Goal: Find specific page/section: Find specific page/section

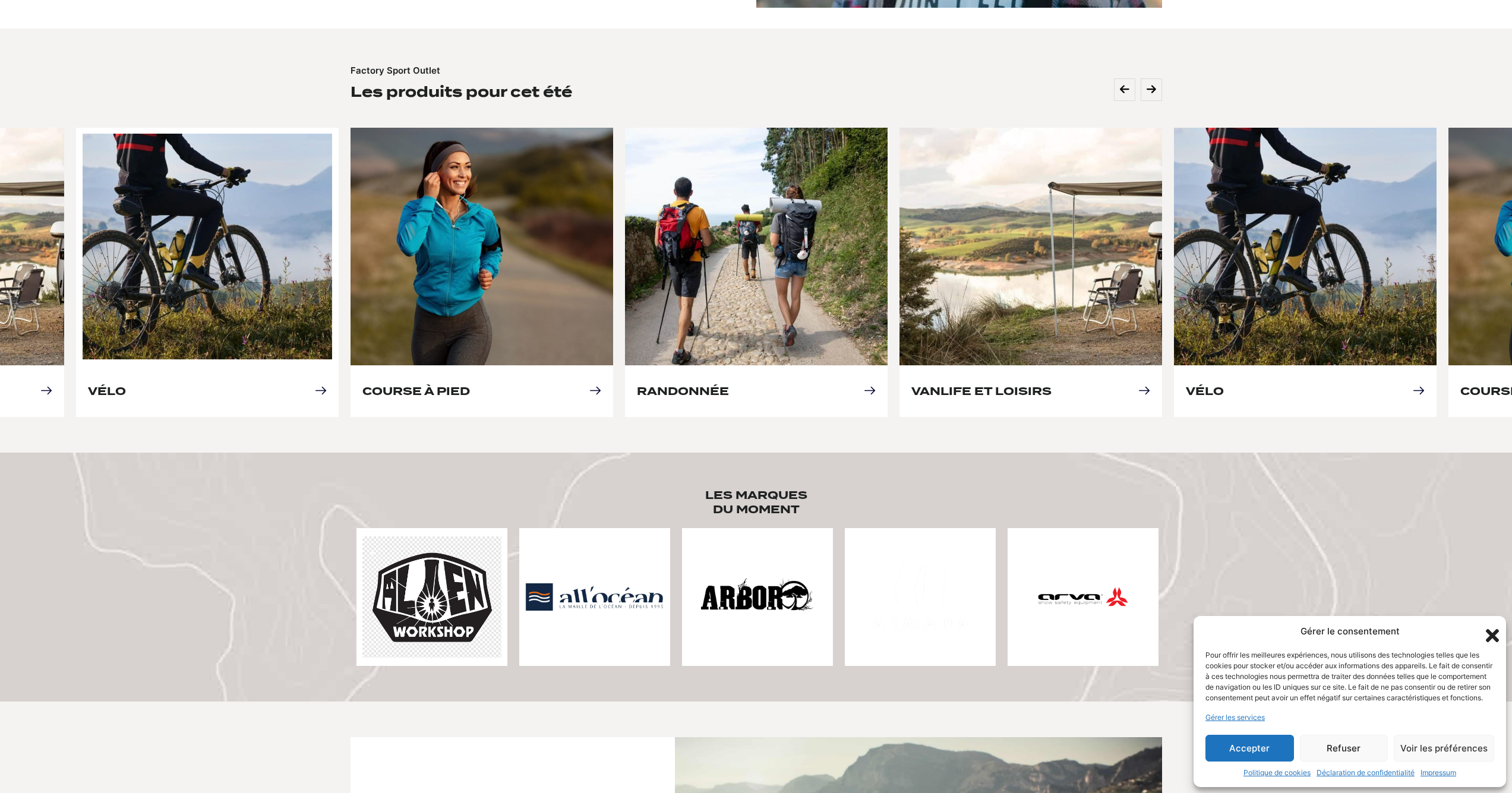
scroll to position [466, 0]
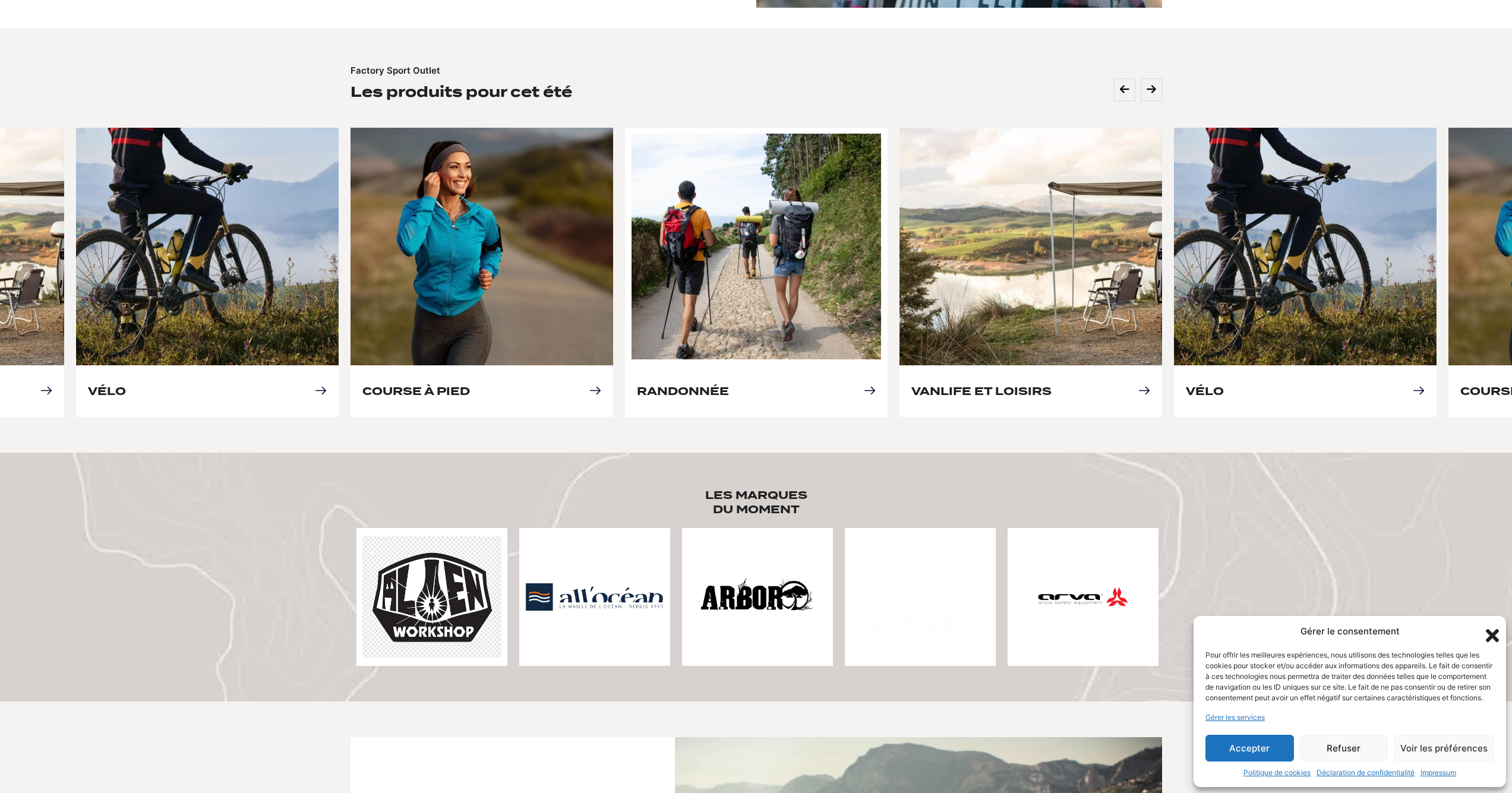
click at [729, 385] on link "Randonnée" at bounding box center [683, 391] width 92 height 13
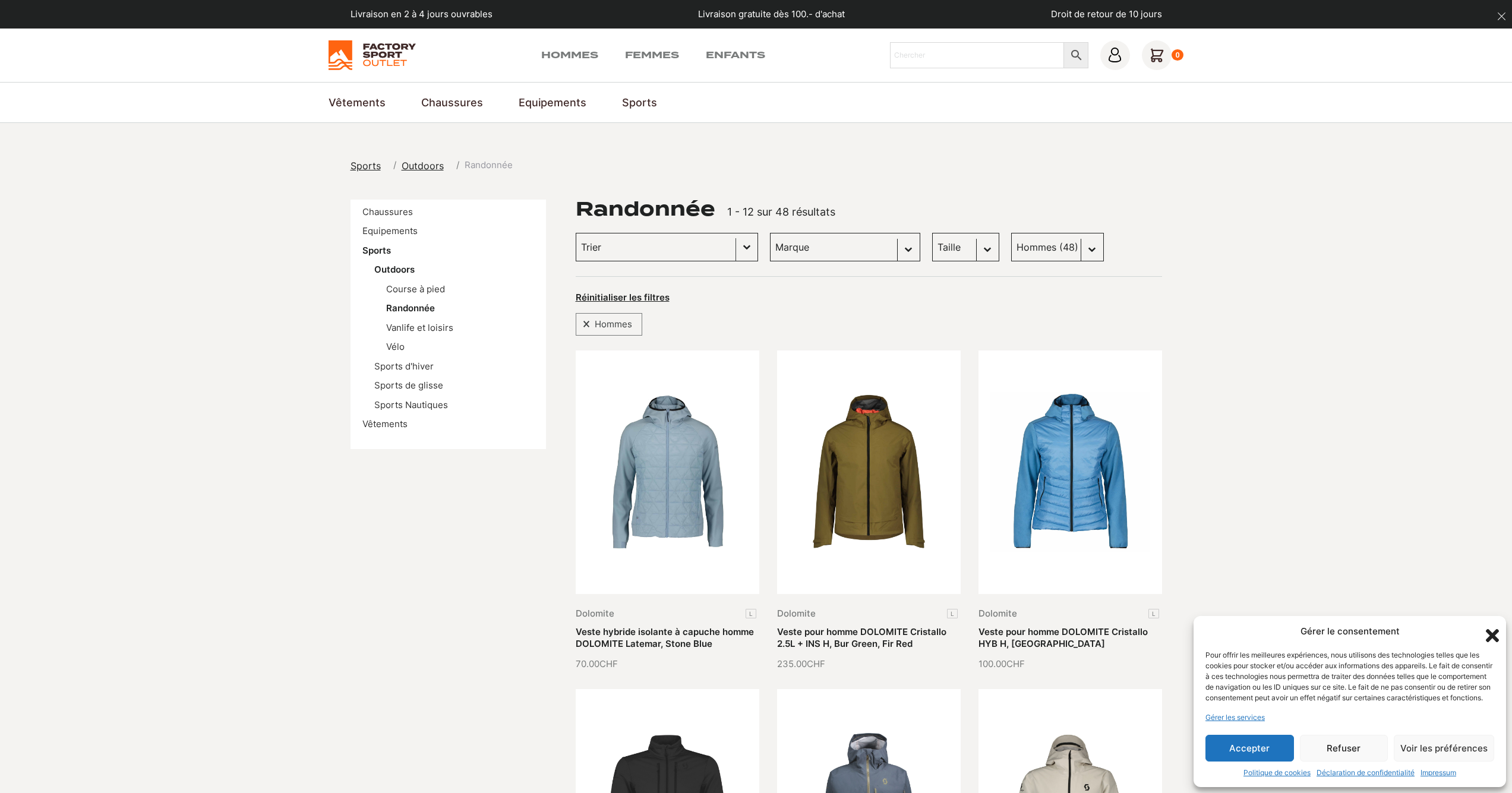
click at [711, 251] on input "Trier le contenu" at bounding box center [656, 247] width 150 height 15
click at [736, 252] on button "Basculer la liste" at bounding box center [747, 247] width 21 height 27
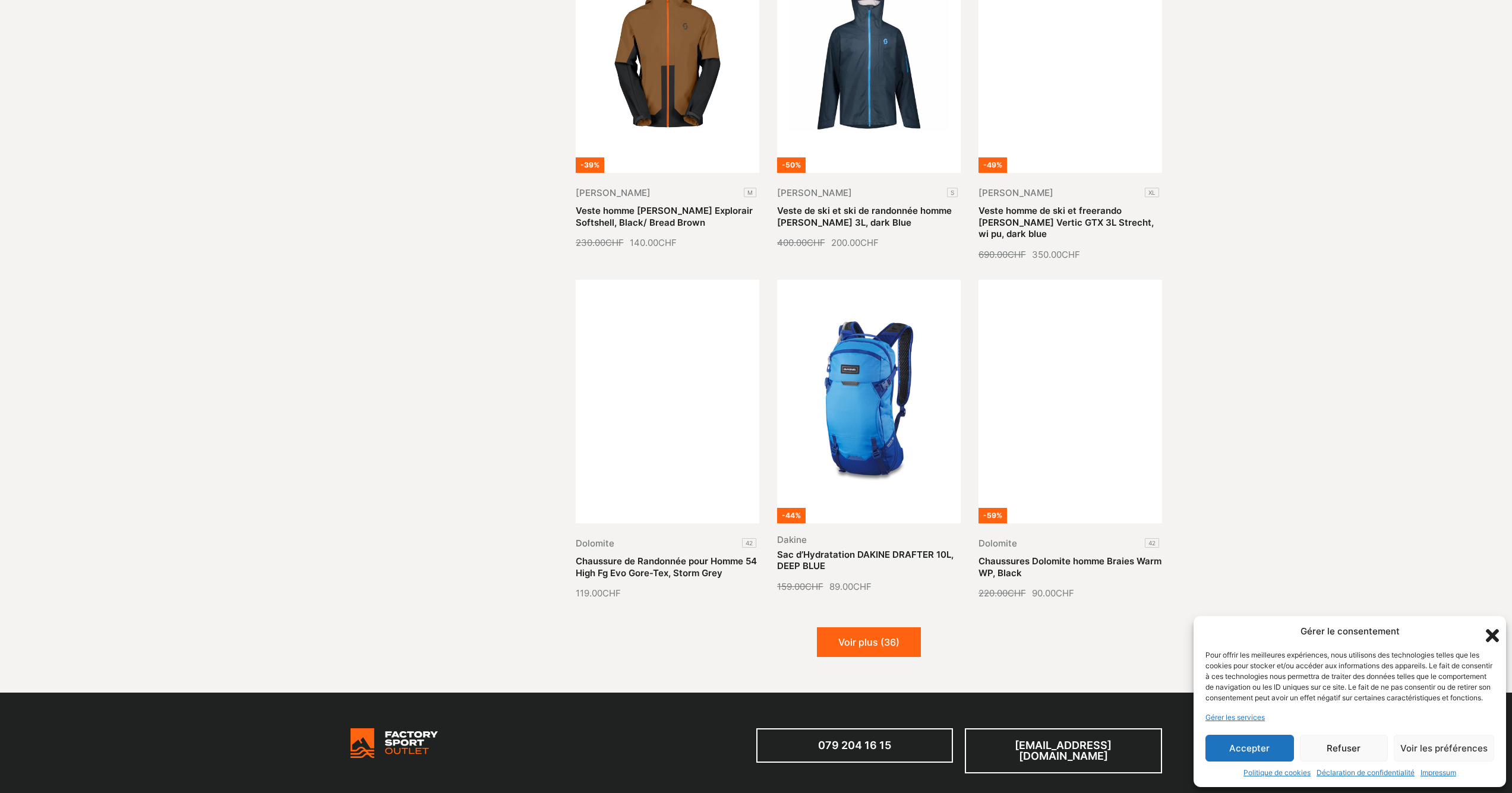
scroll to position [1178, 0]
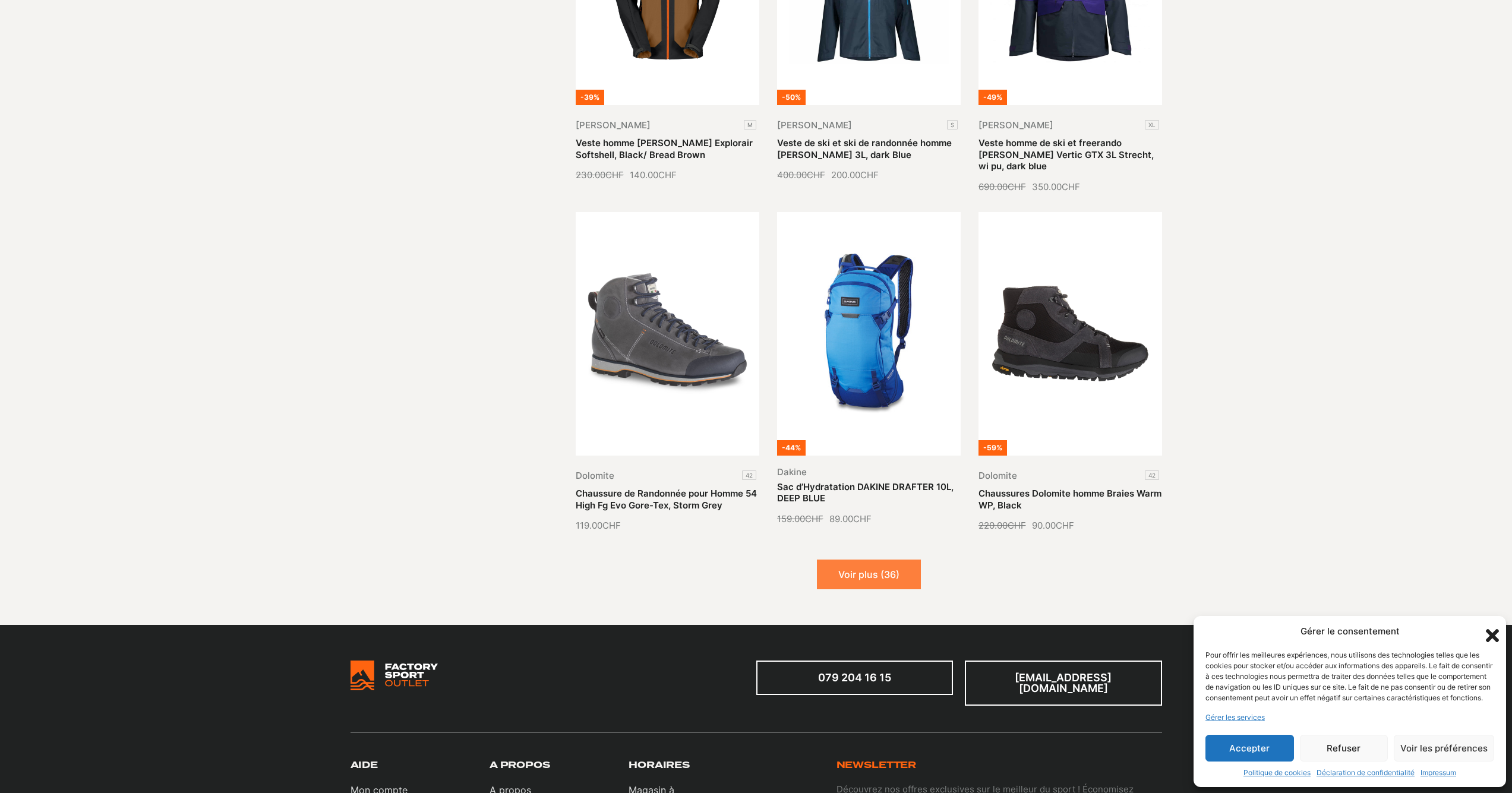
click at [908, 563] on button "Voir plus (36)" at bounding box center [869, 574] width 104 height 30
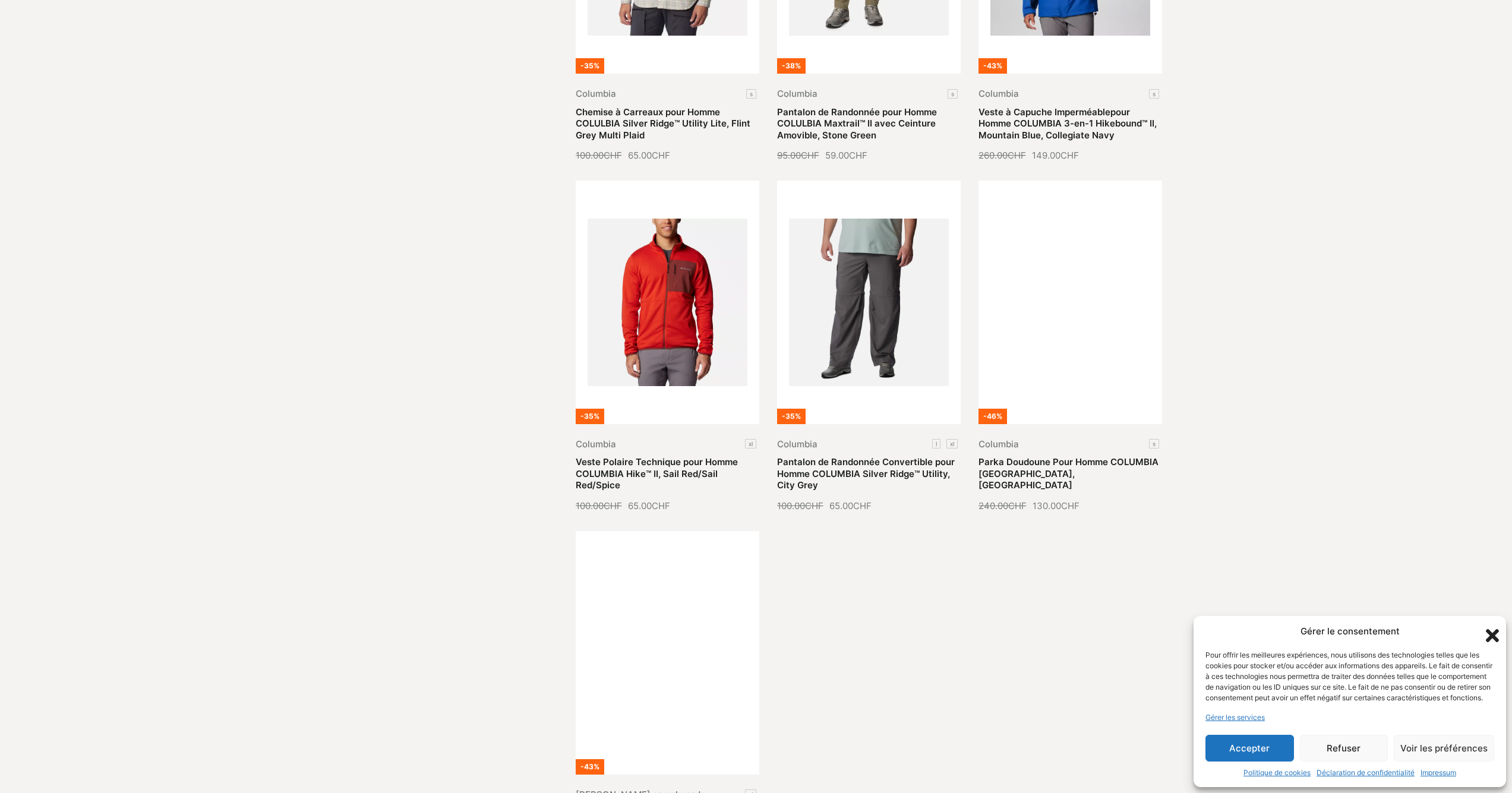
scroll to position [2736, 0]
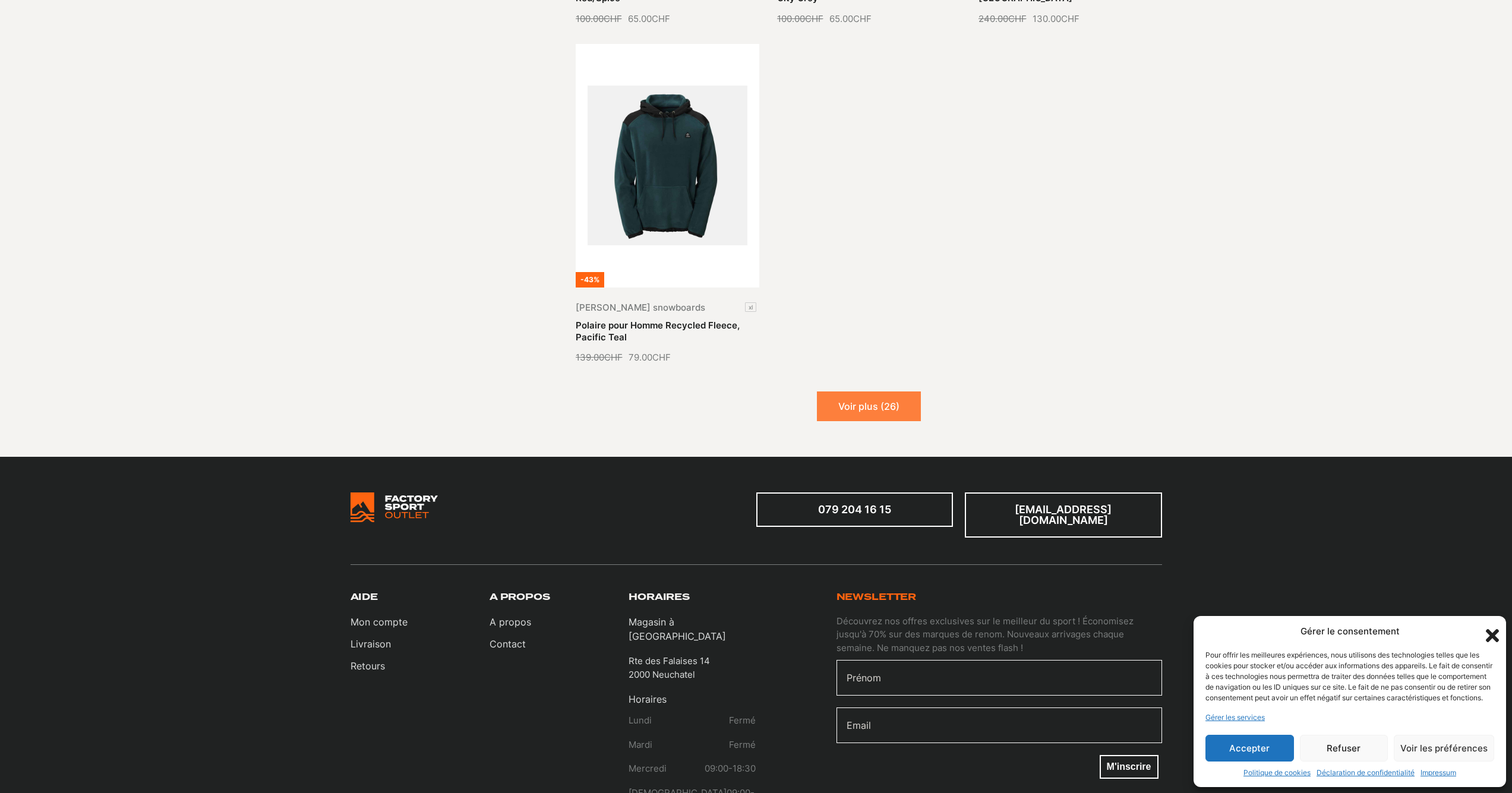
click at [885, 391] on button "Voir plus (26)" at bounding box center [869, 406] width 104 height 30
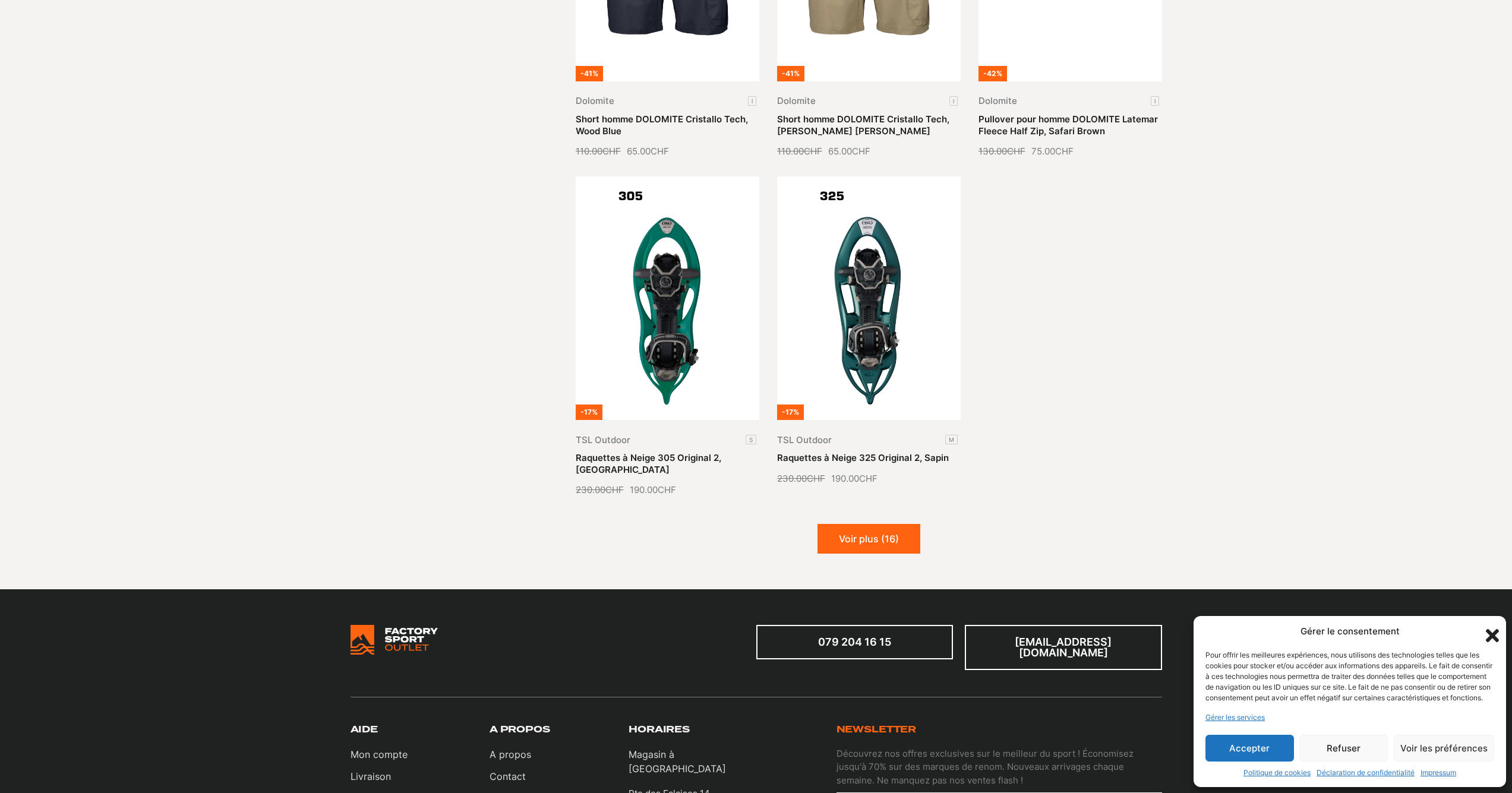
scroll to position [3711, 0]
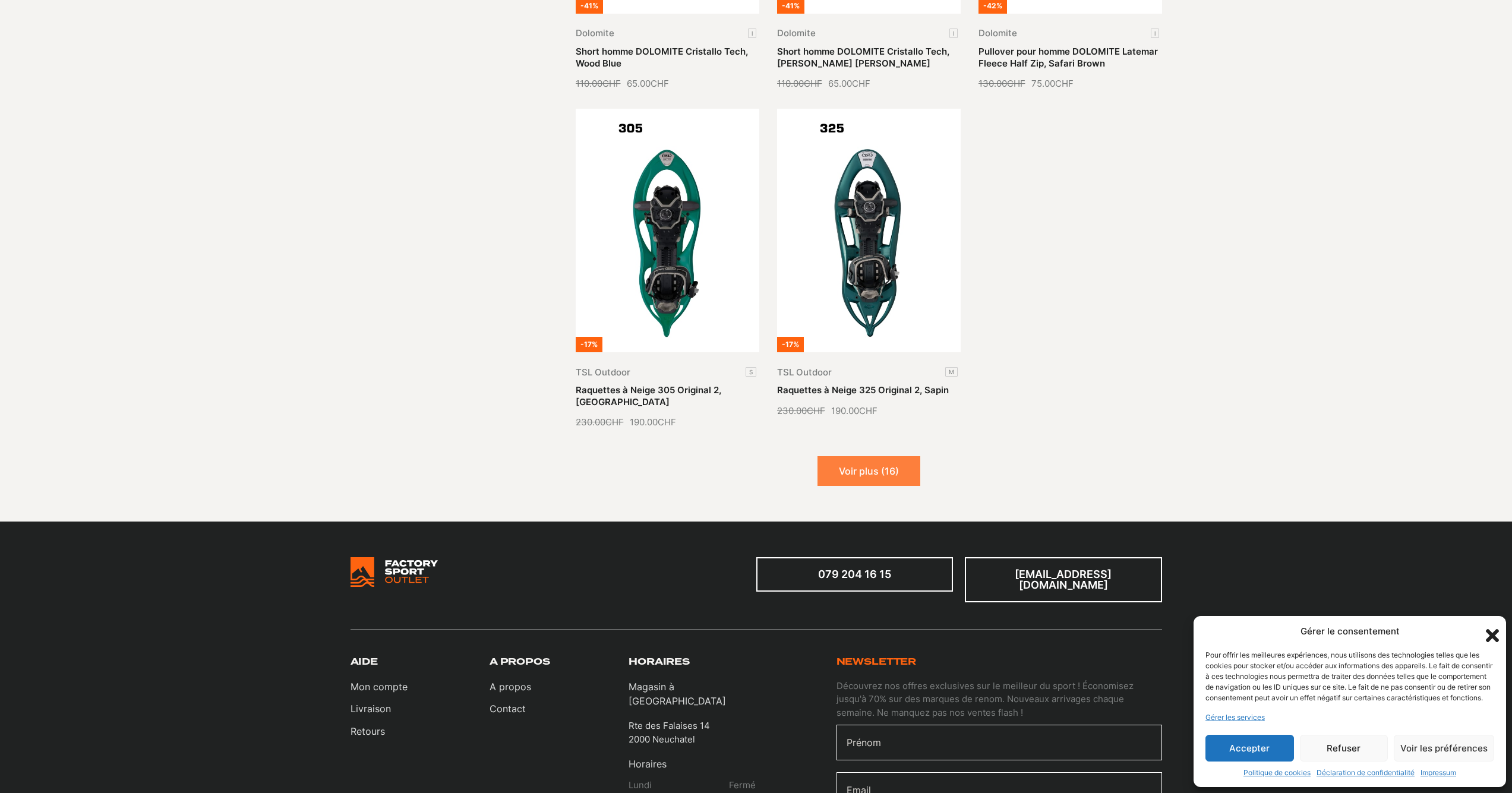
click at [894, 456] on button "Voir plus (16)" at bounding box center [869, 471] width 103 height 30
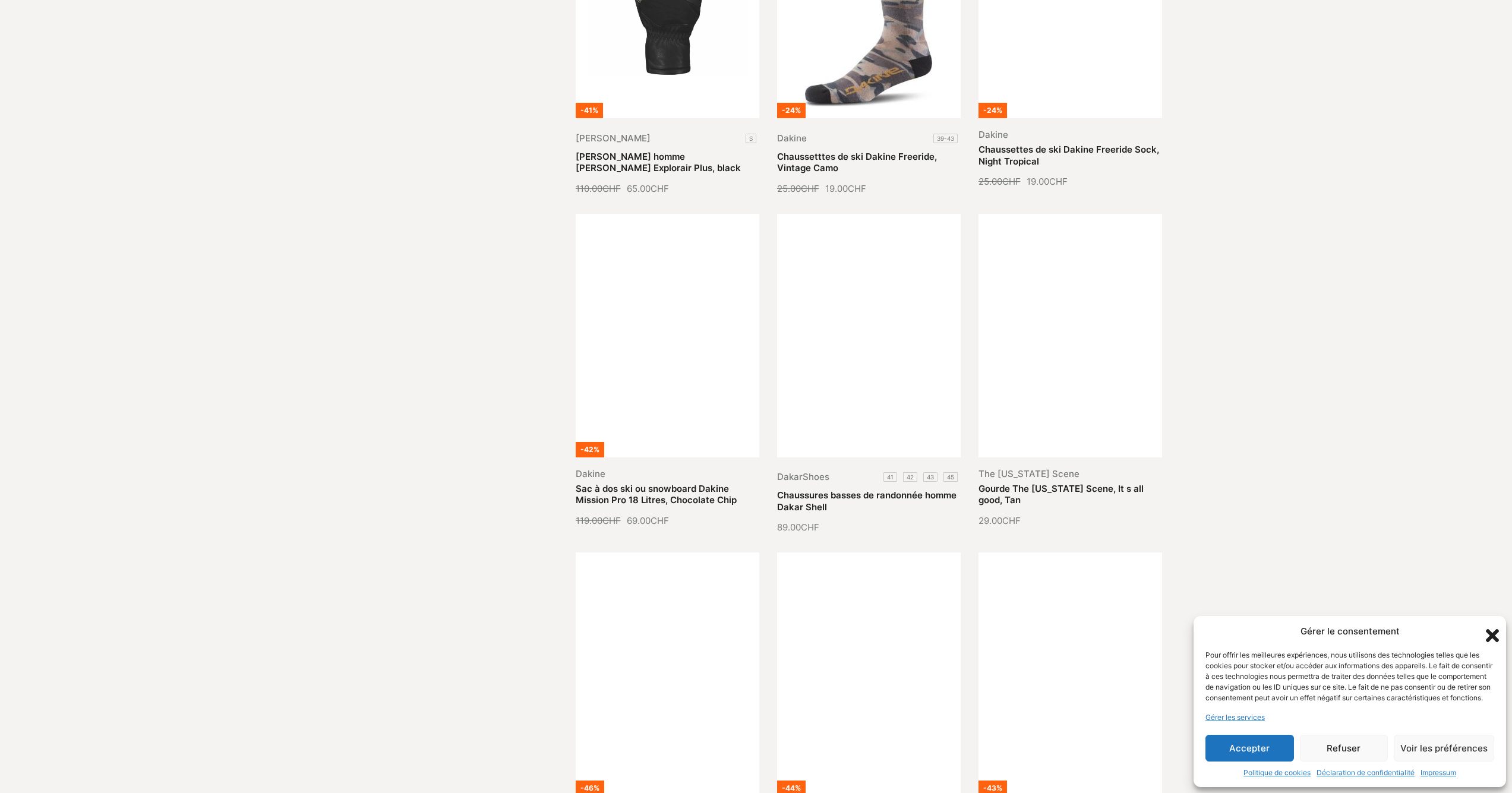
scroll to position [4628, 0]
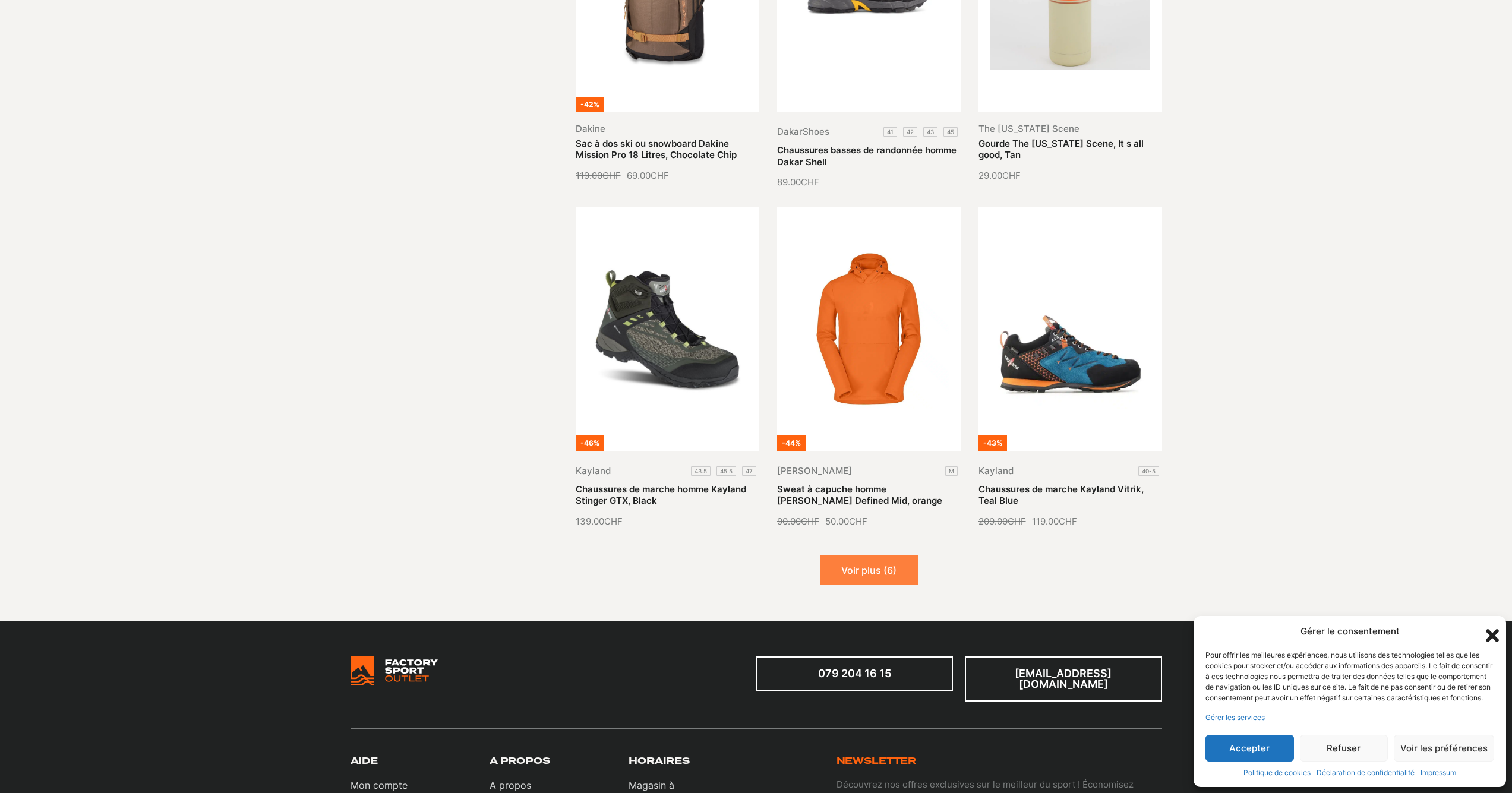
click at [882, 556] on button "Voir plus (6)" at bounding box center [869, 570] width 98 height 30
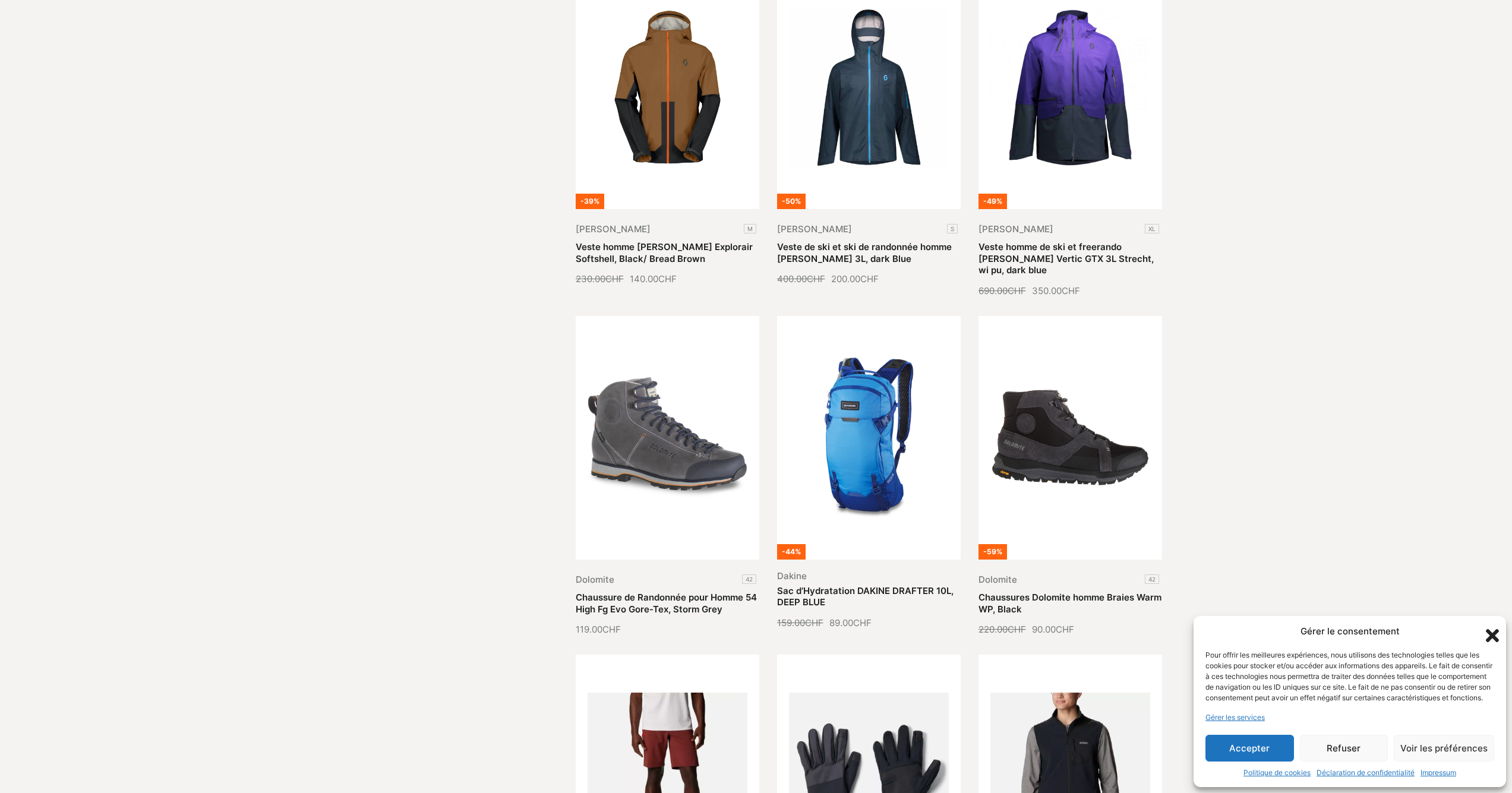
scroll to position [0, 0]
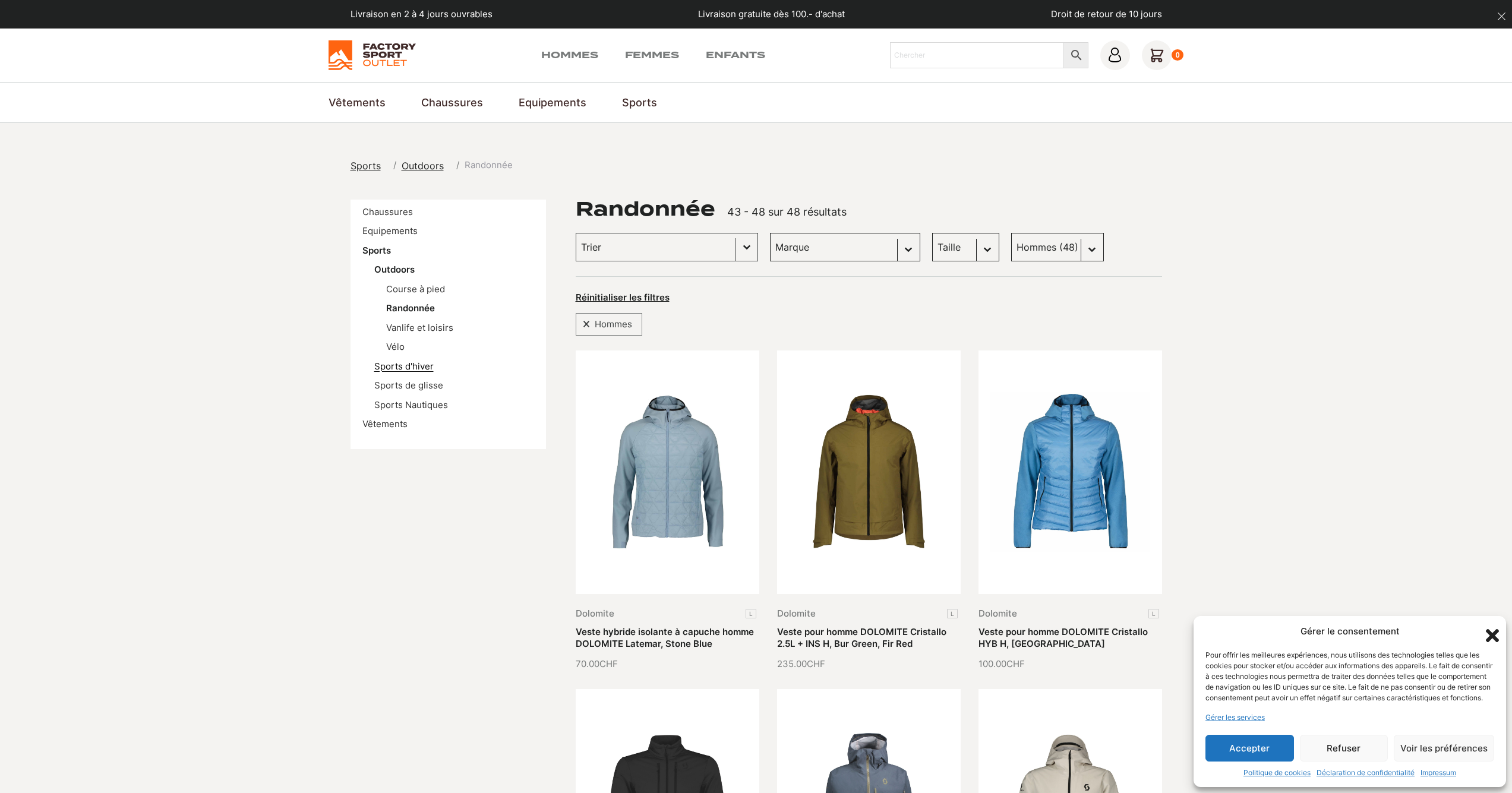
click at [409, 366] on link "Sports d'hiver" at bounding box center [404, 366] width 59 height 12
